Goal: Information Seeking & Learning: Learn about a topic

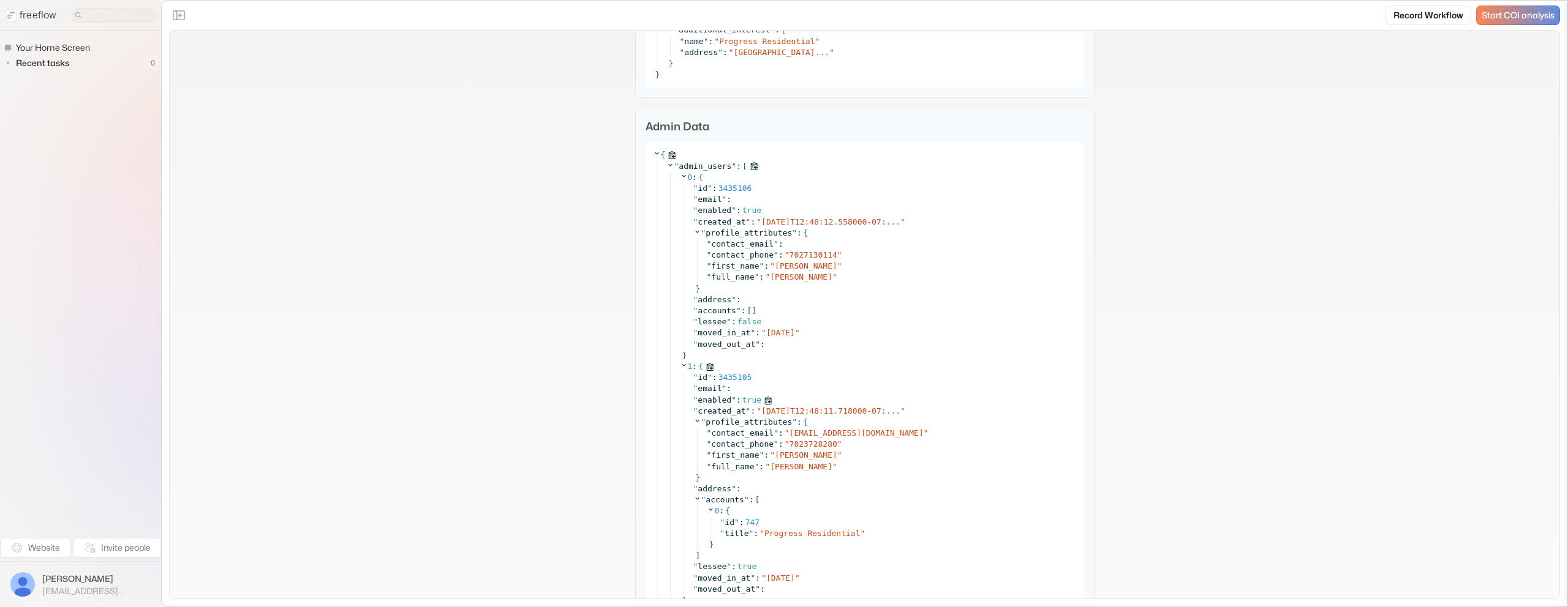
scroll to position [2384, 0]
copy span "[PERSON_NAME]"
drag, startPoint x: 827, startPoint y: 465, endPoint x: 770, endPoint y: 466, distance: 57.0
click at [770, 466] on span "[PERSON_NAME]" at bounding box center [801, 466] width 62 height 9
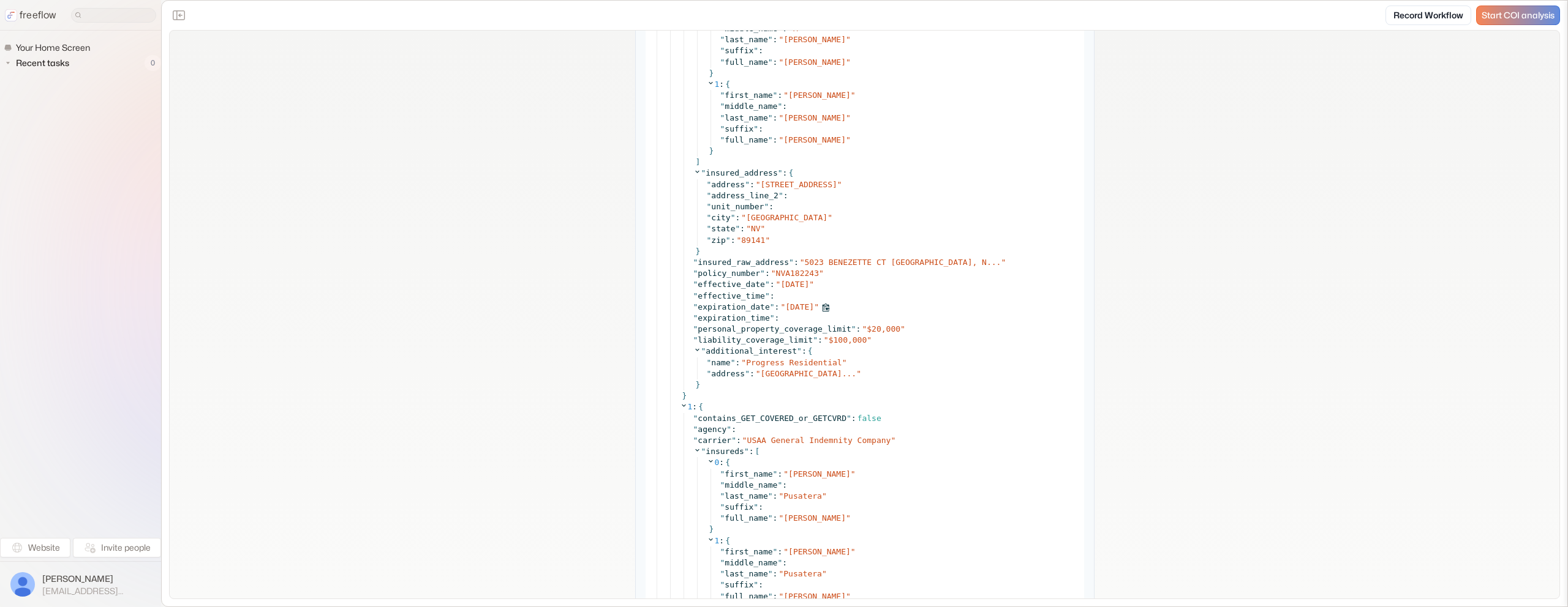
scroll to position [4988, 0]
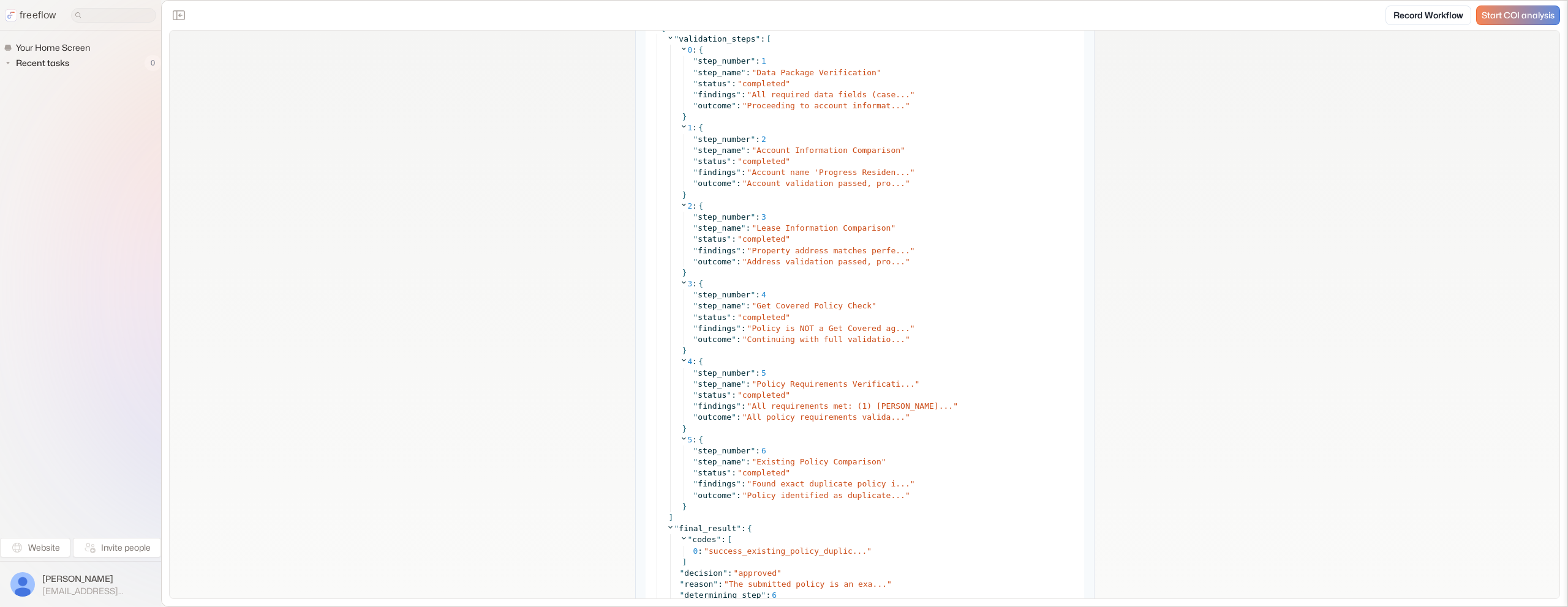
scroll to position [6026, 0]
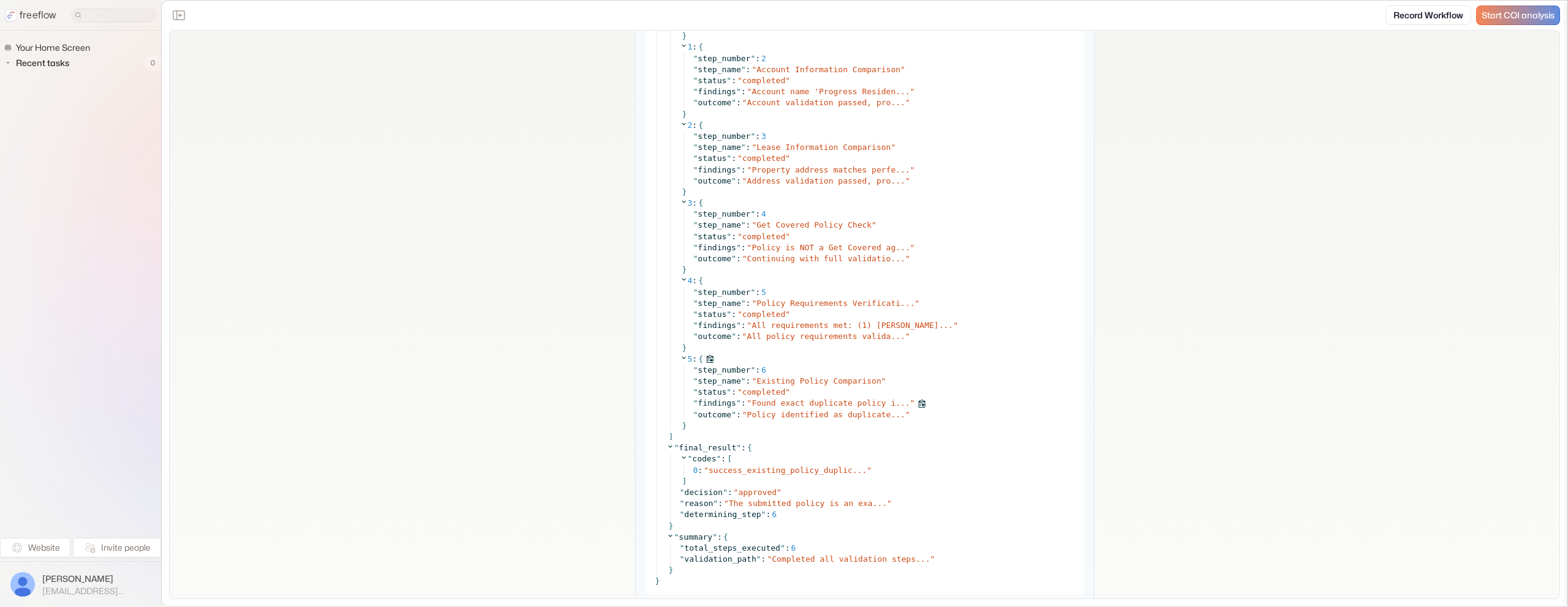
click at [831, 403] on span "Found exact duplicate policy i..." at bounding box center [831, 403] width 158 height 9
